Goal: Information Seeking & Learning: Learn about a topic

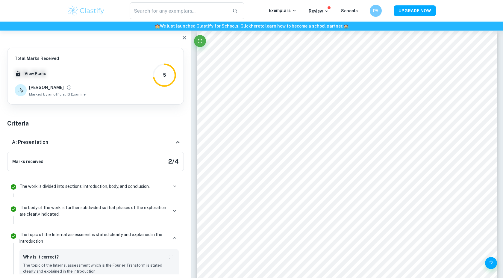
click at [185, 37] on icon "button" at bounding box center [185, 38] width 4 height 4
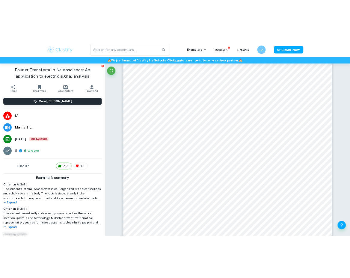
scroll to position [6241, 0]
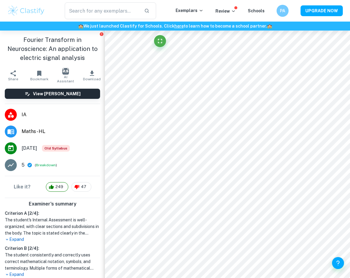
type input "1"
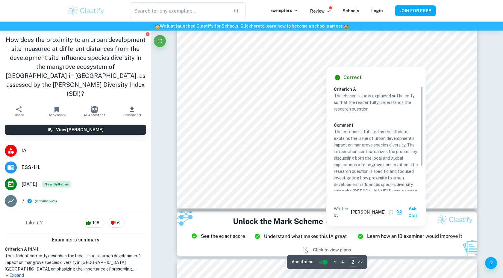
scroll to position [674, 0]
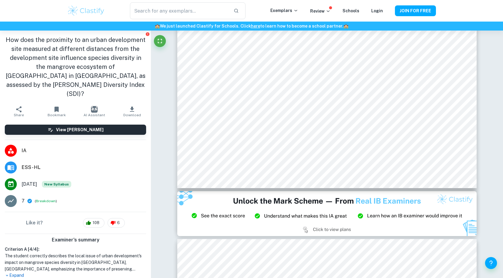
click at [71, 126] on div "View [PERSON_NAME]" at bounding box center [75, 130] width 151 height 20
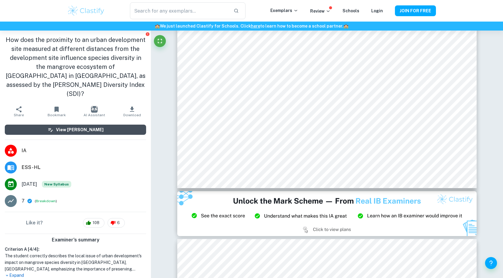
click at [72, 126] on h6 "View [PERSON_NAME]" at bounding box center [80, 129] width 48 height 7
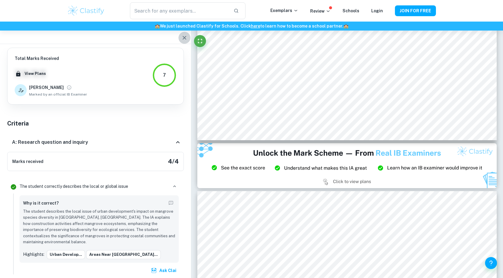
click at [184, 39] on icon "button" at bounding box center [184, 37] width 7 height 7
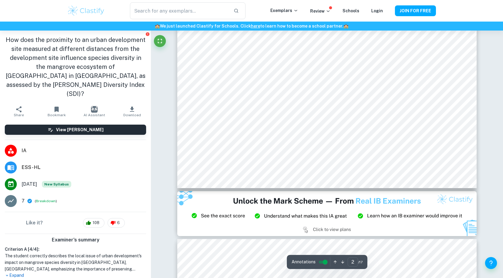
scroll to position [146, 0]
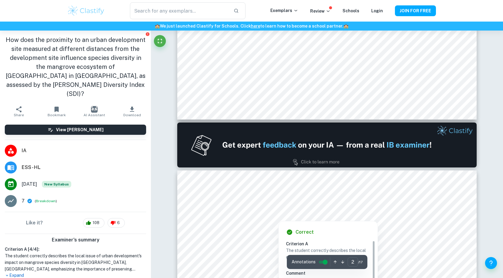
type input "1"
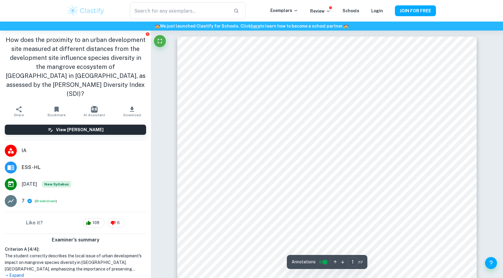
scroll to position [0, 0]
